Goal: Task Accomplishment & Management: Use online tool/utility

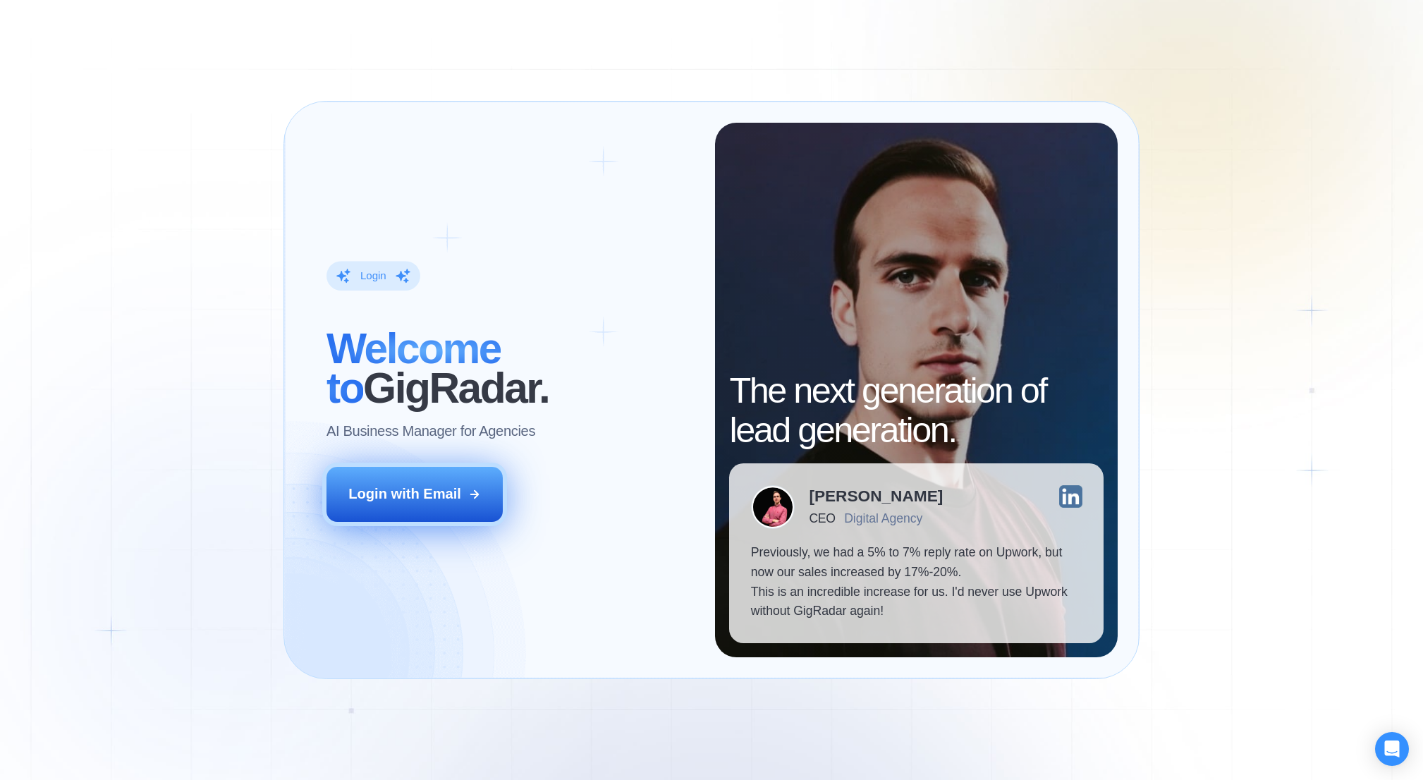
click at [444, 513] on button "Login with Email" at bounding box center [415, 494] width 176 height 55
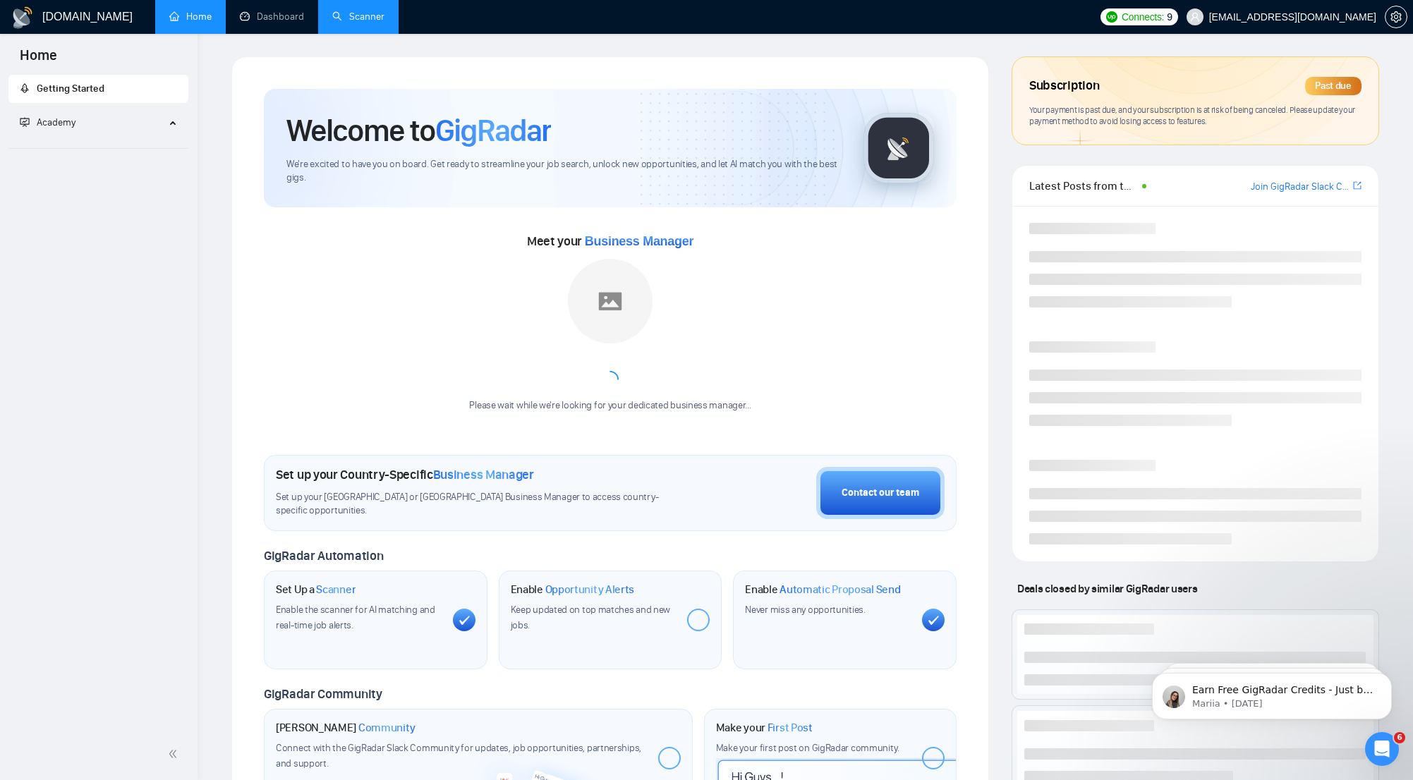
click at [364, 14] on link "Scanner" at bounding box center [358, 17] width 52 height 12
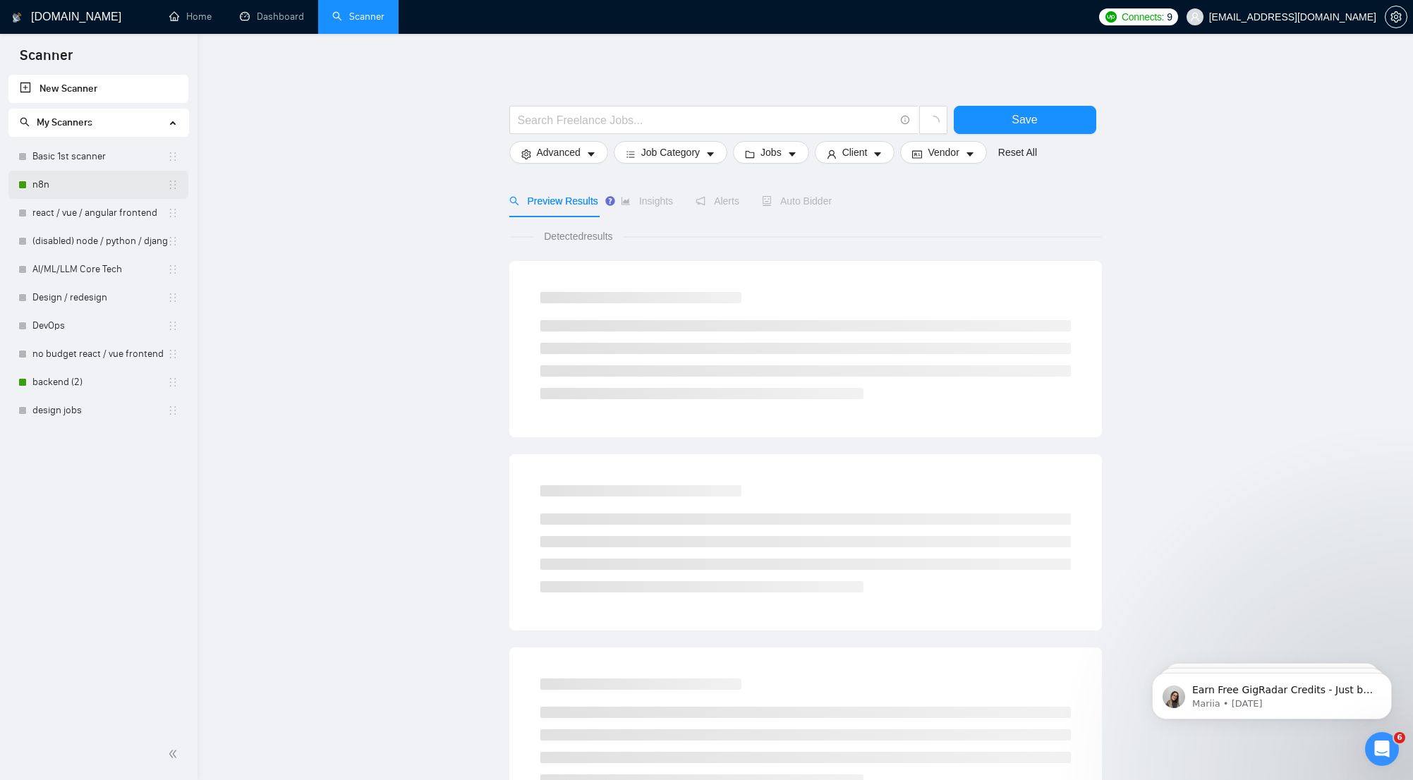
click at [101, 186] on link "n8n" at bounding box center [99, 185] width 135 height 28
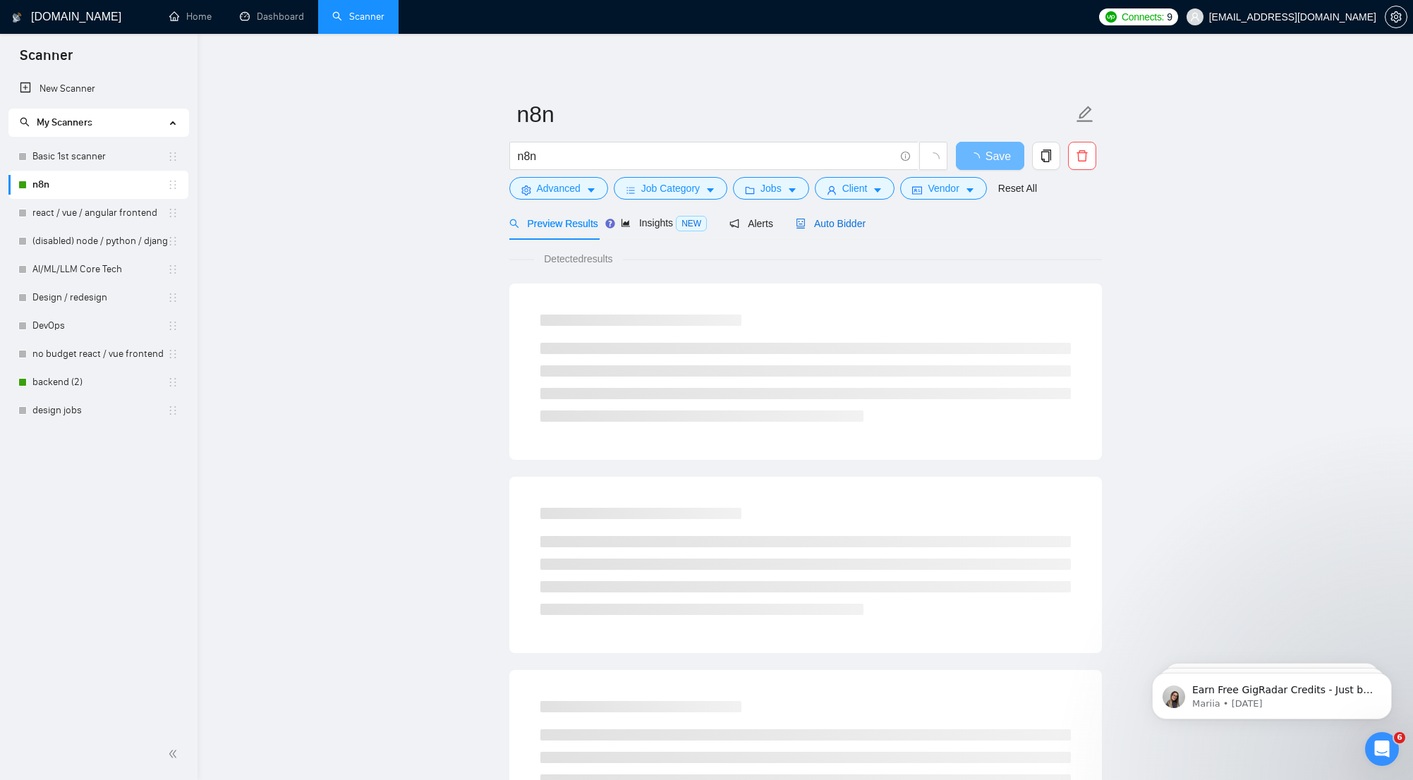
click at [852, 224] on span "Auto Bidder" at bounding box center [831, 223] width 70 height 11
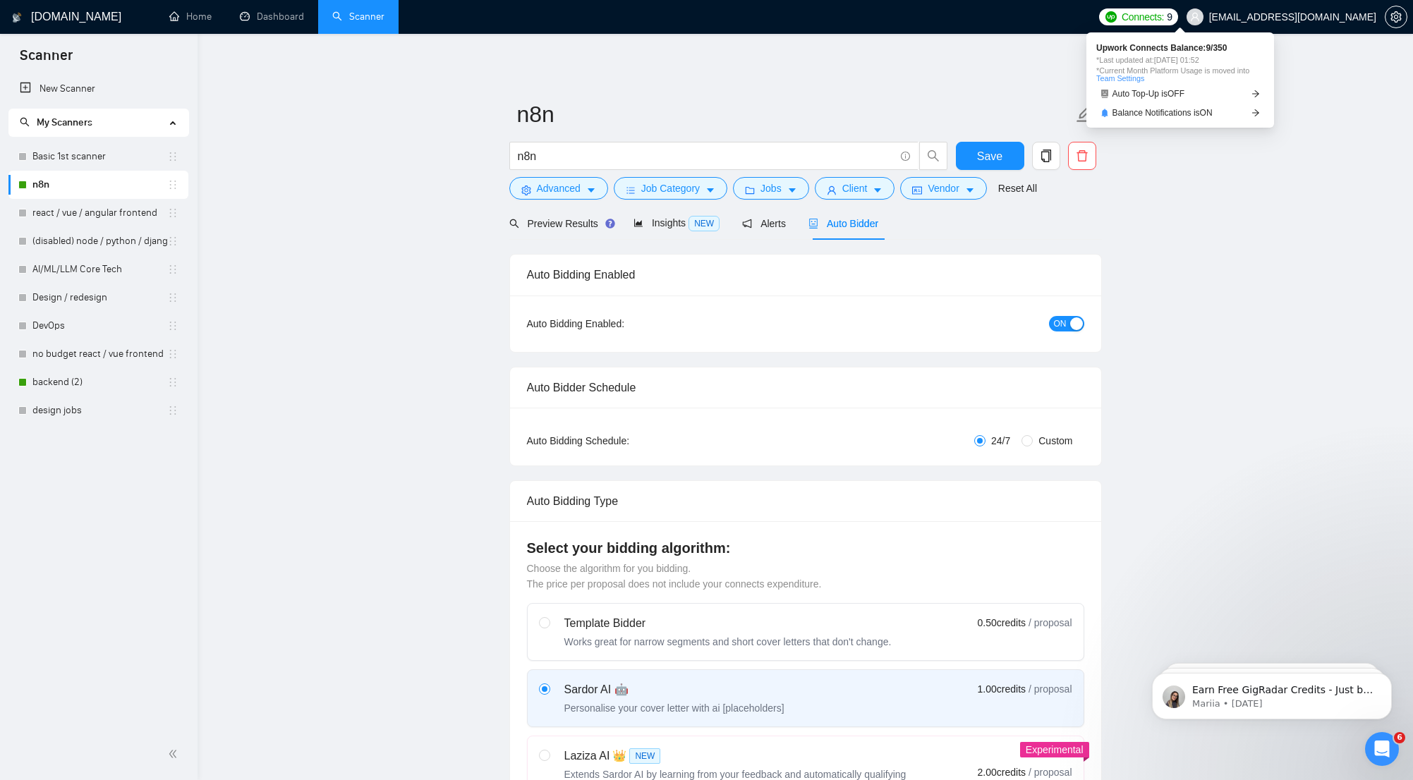
click at [1164, 12] on span "Connects:" at bounding box center [1143, 17] width 42 height 16
click at [1070, 320] on div "button" at bounding box center [1076, 323] width 13 height 13
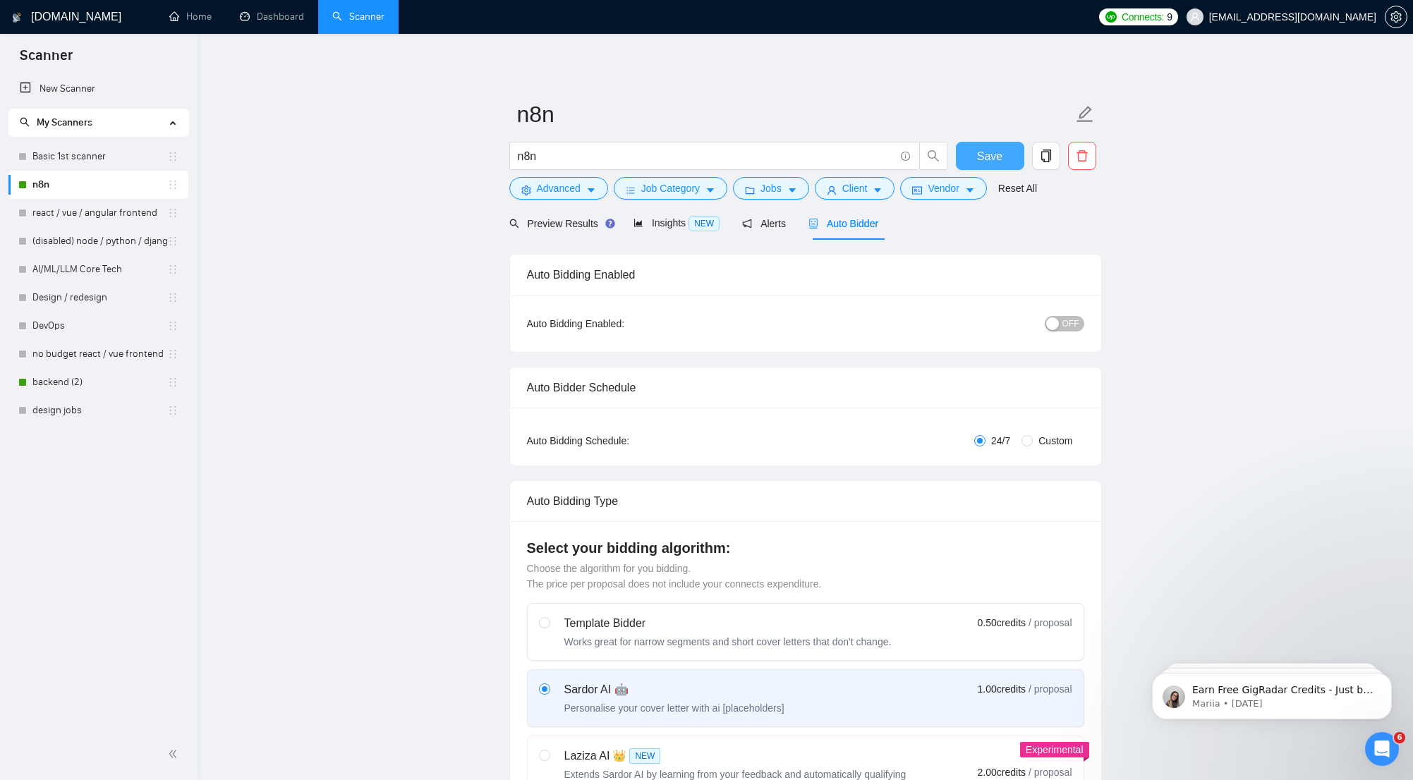
click at [997, 150] on span "Save" at bounding box center [989, 156] width 25 height 18
click at [57, 380] on link "backend (2)" at bounding box center [99, 382] width 135 height 28
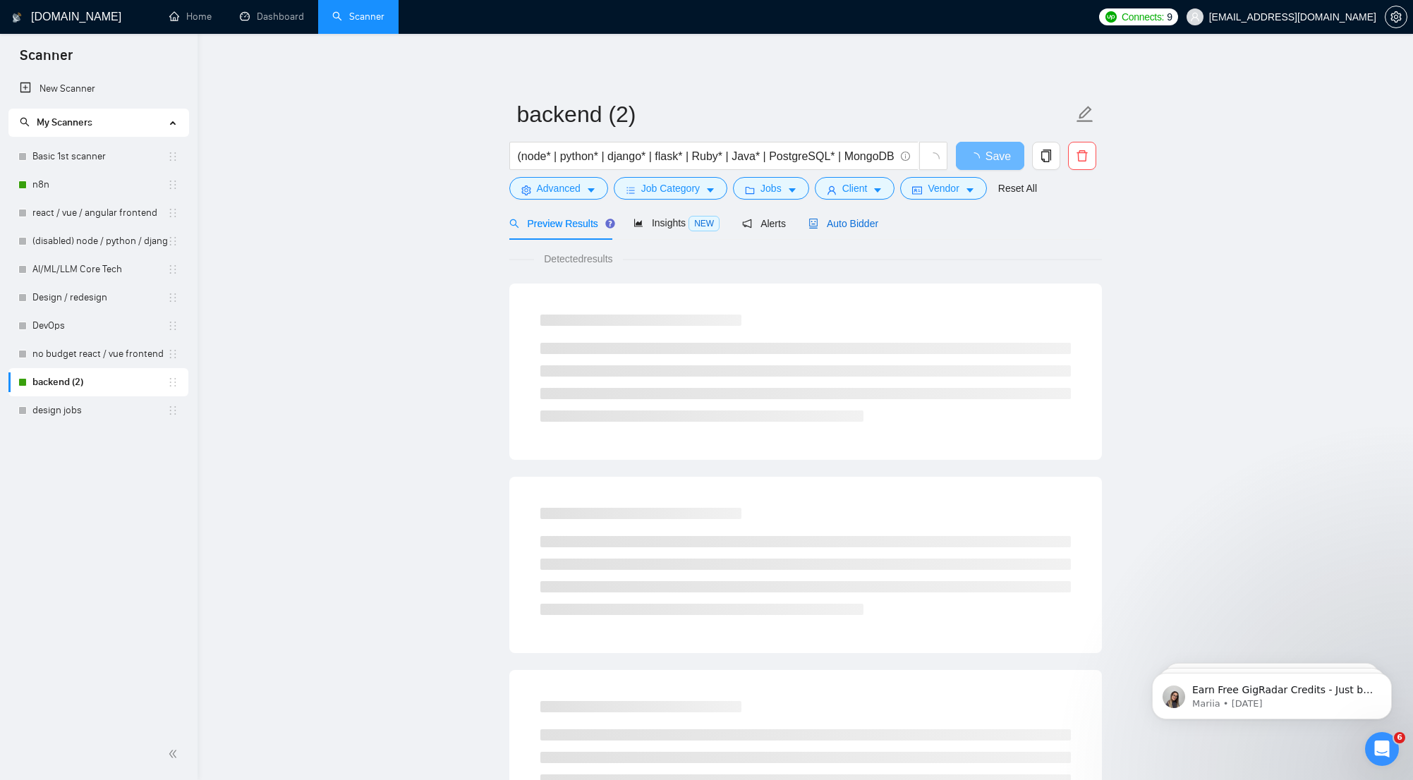
click at [862, 224] on span "Auto Bidder" at bounding box center [843, 223] width 70 height 11
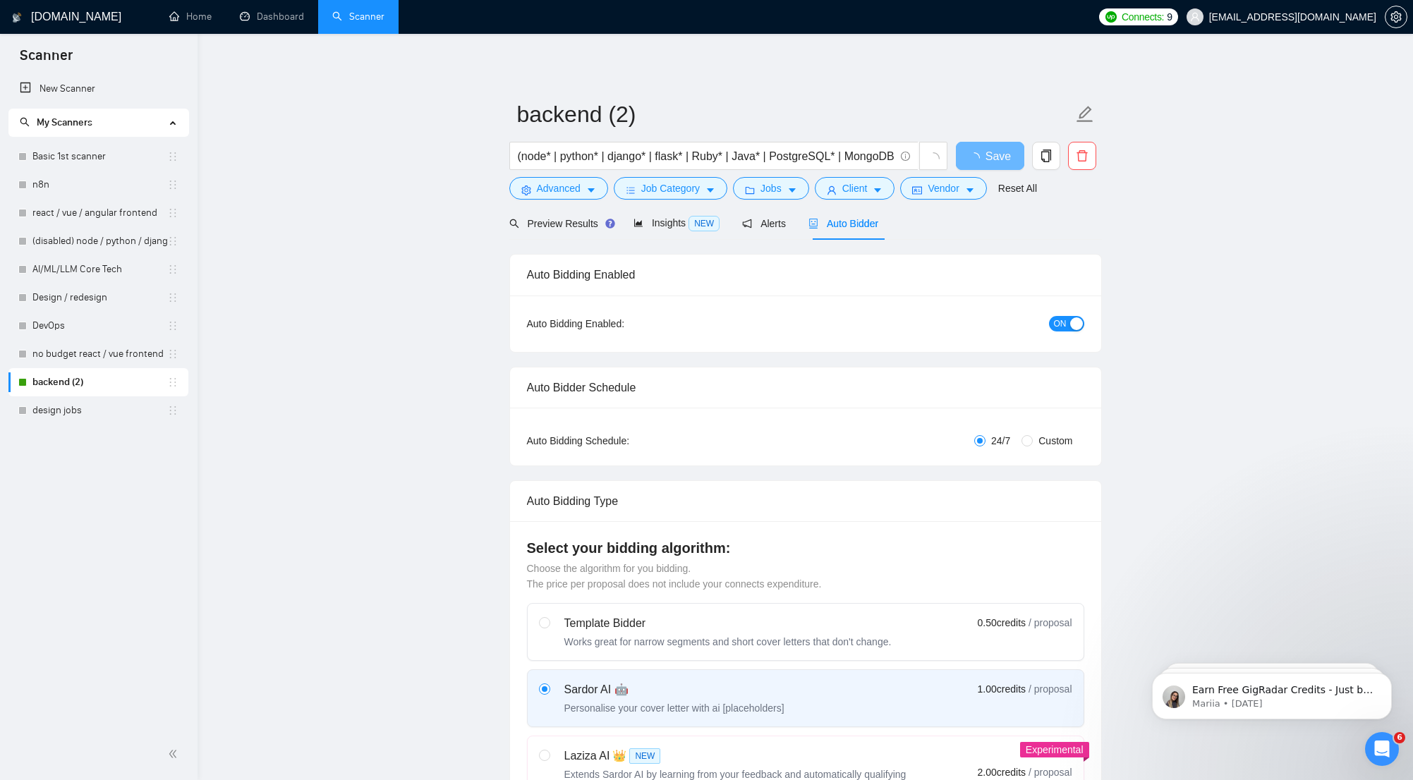
click at [1072, 322] on div "button" at bounding box center [1076, 323] width 13 height 13
click at [991, 160] on span "Save" at bounding box center [989, 156] width 25 height 18
